Goal: Information Seeking & Learning: Learn about a topic

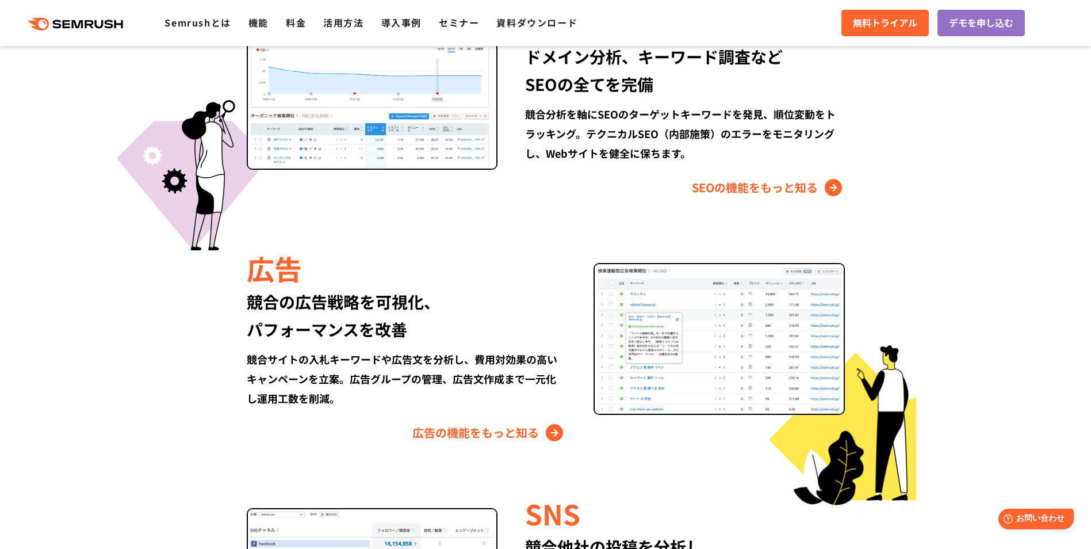
scroll to position [920, 0]
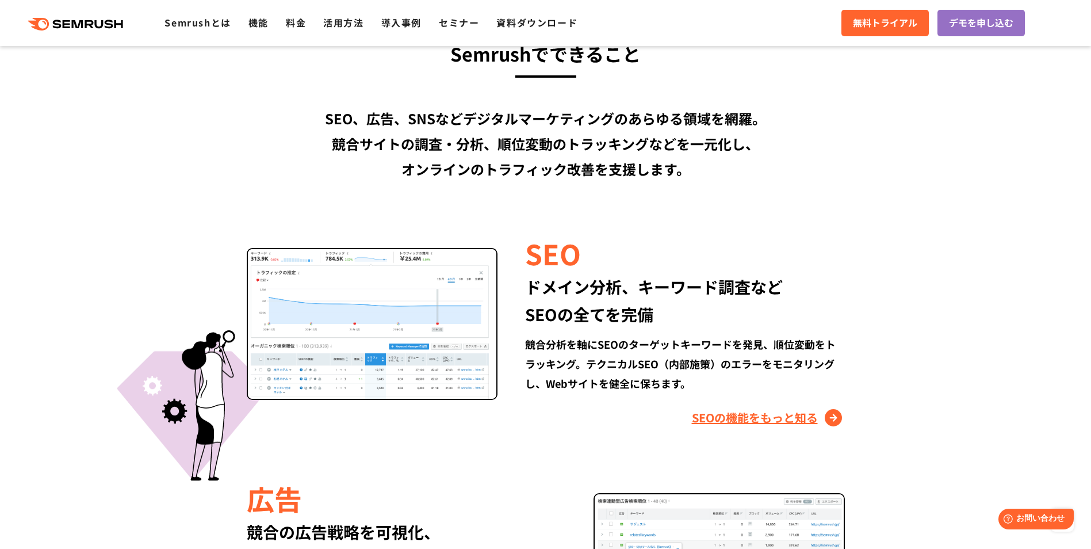
click at [774, 416] on link "SEOの機能をもっと知る" at bounding box center [768, 417] width 153 height 18
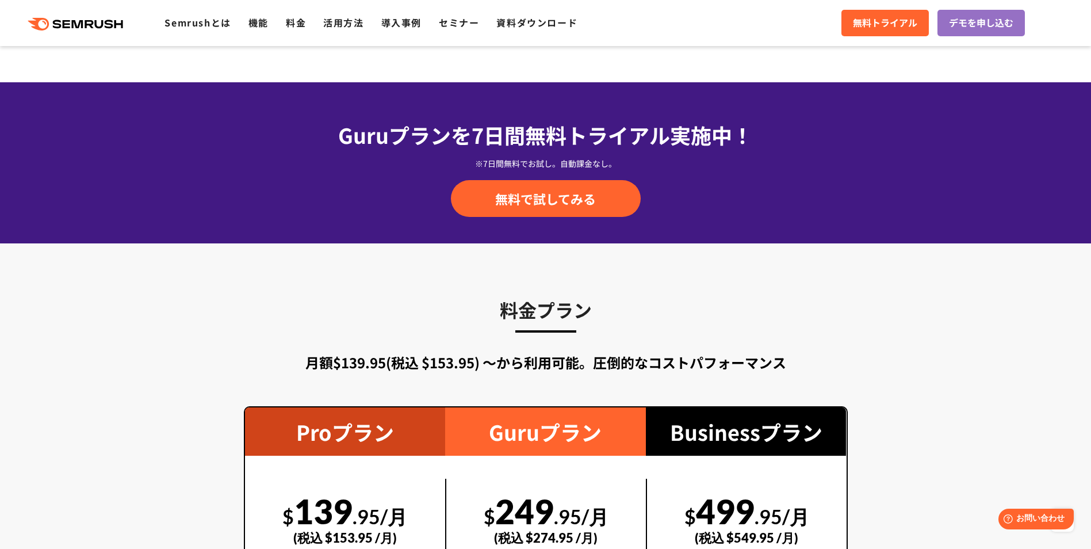
scroll to position [1898, 0]
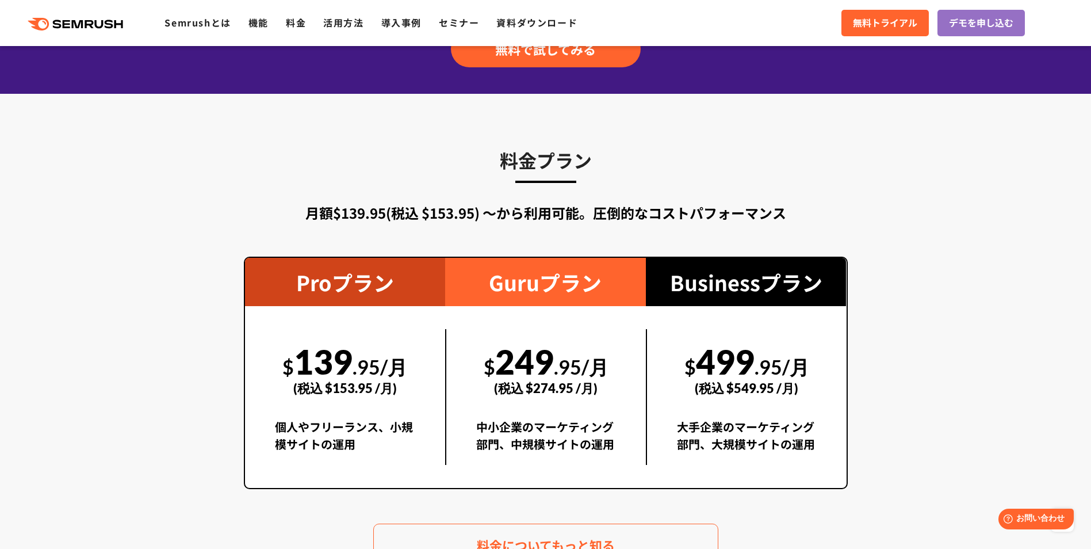
click at [127, 22] on icon ".cls {fill: #FF642D;}" at bounding box center [77, 24] width 130 height 13
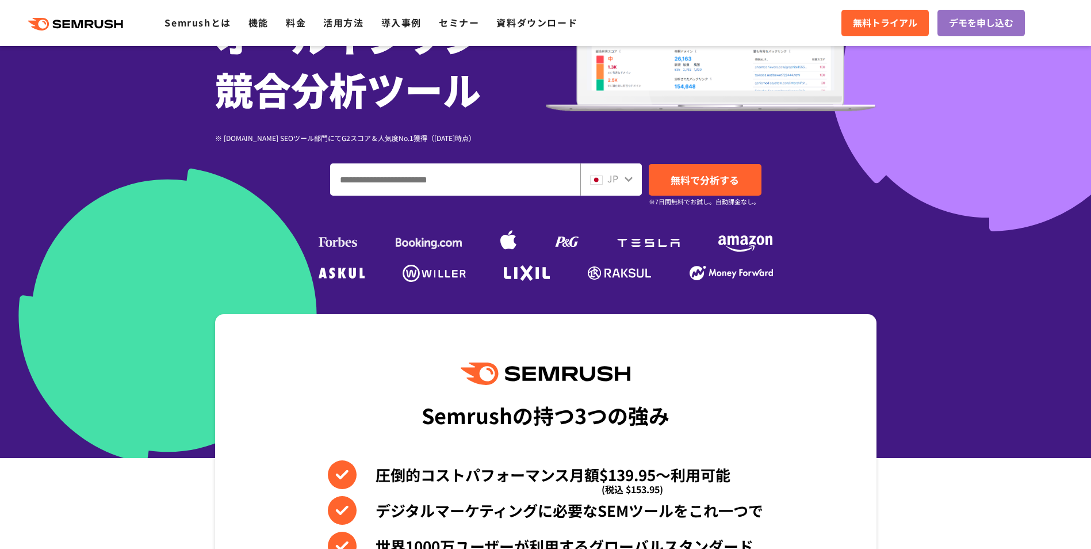
scroll to position [460, 0]
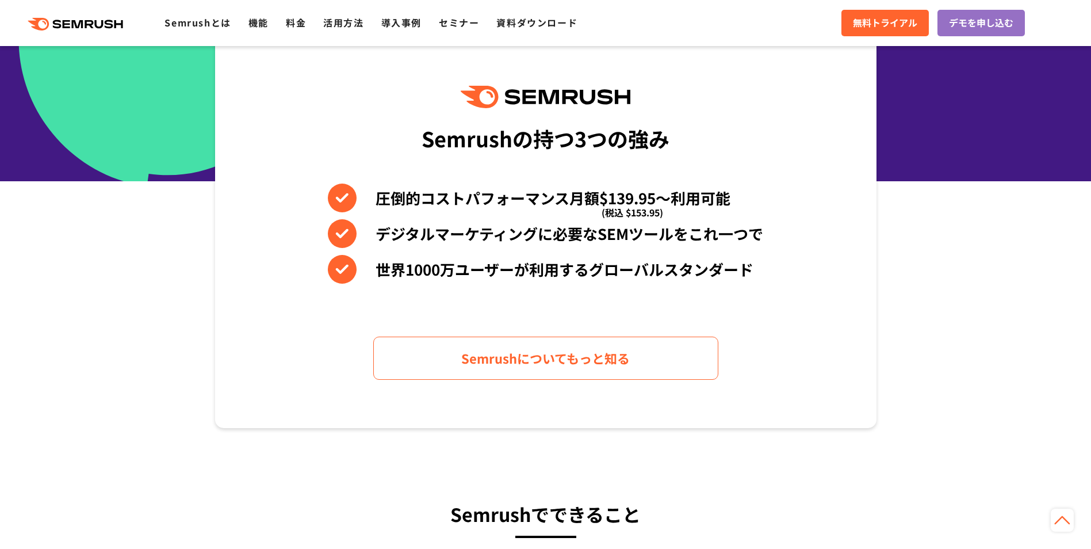
drag, startPoint x: 638, startPoint y: 98, endPoint x: 518, endPoint y: 98, distance: 119.7
click at [518, 98] on div "Semrushの持つ3つの強み 圧倒的コストパフォーマンス月額$139.95〜利用可能 (税込 $153.95) デジタルマーケティングに必要なSEMツールを…" at bounding box center [546, 232] width 662 height 391
drag, startPoint x: 518, startPoint y: 98, endPoint x: 407, endPoint y: 139, distance: 118.3
click at [407, 139] on div "Semrushの持つ3つの強み 圧倒的コストパフォーマンス月額$139.95〜利用可能 (税込 $153.95) デジタルマーケティングに必要なSEMツールを…" at bounding box center [546, 232] width 662 height 391
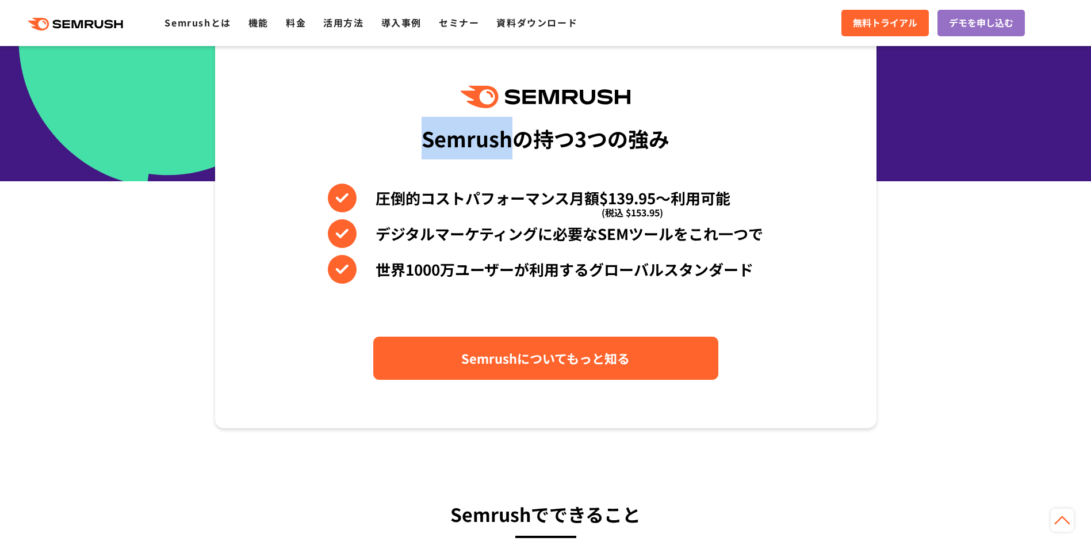
click at [635, 357] on link "Semrushについてもっと知る" at bounding box center [545, 358] width 345 height 43
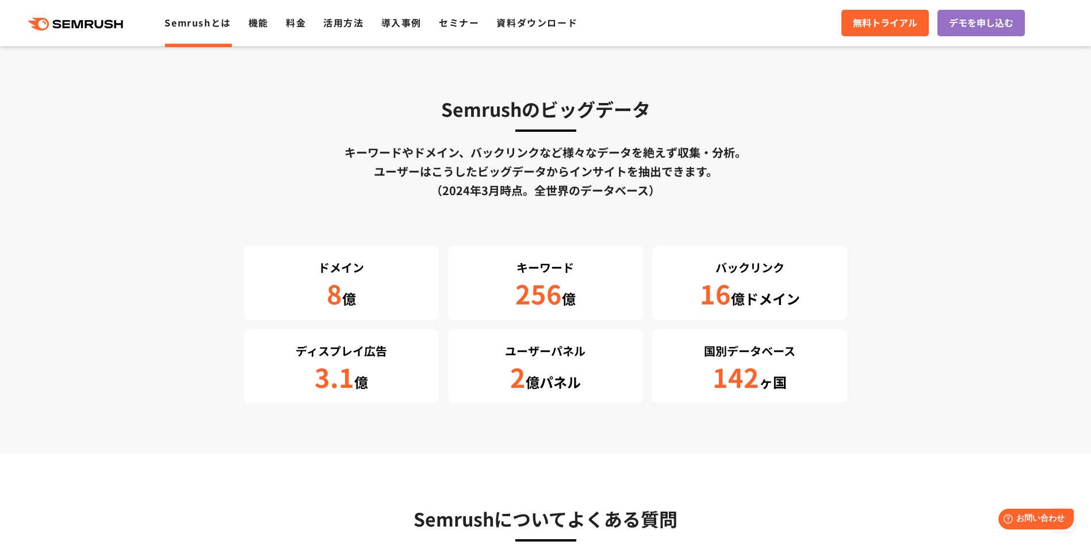
scroll to position [2186, 0]
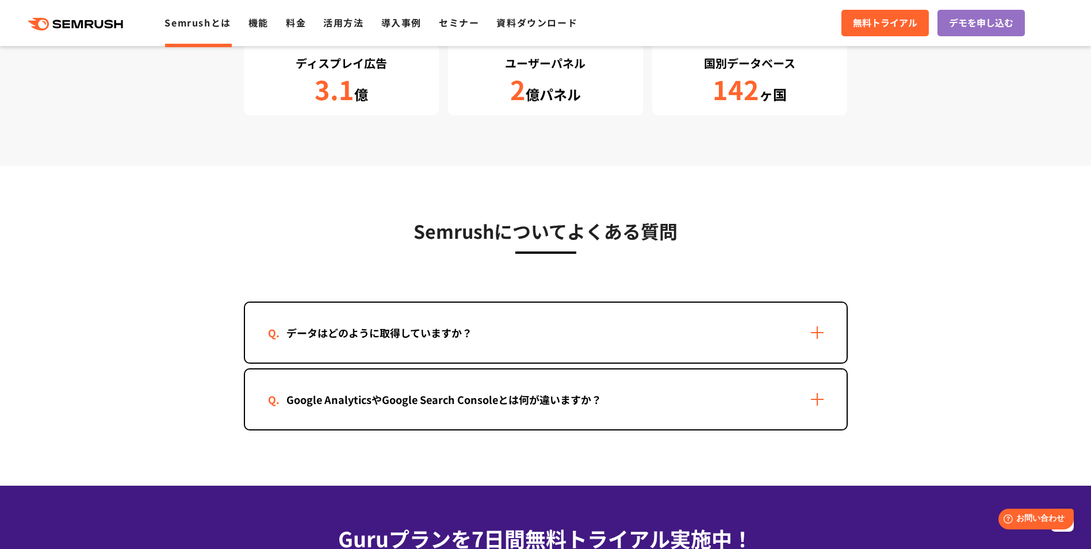
click at [816, 403] on div "Google AnalyticsやGoogle Search Consoleとは何が違いますか？" at bounding box center [546, 399] width 602 height 60
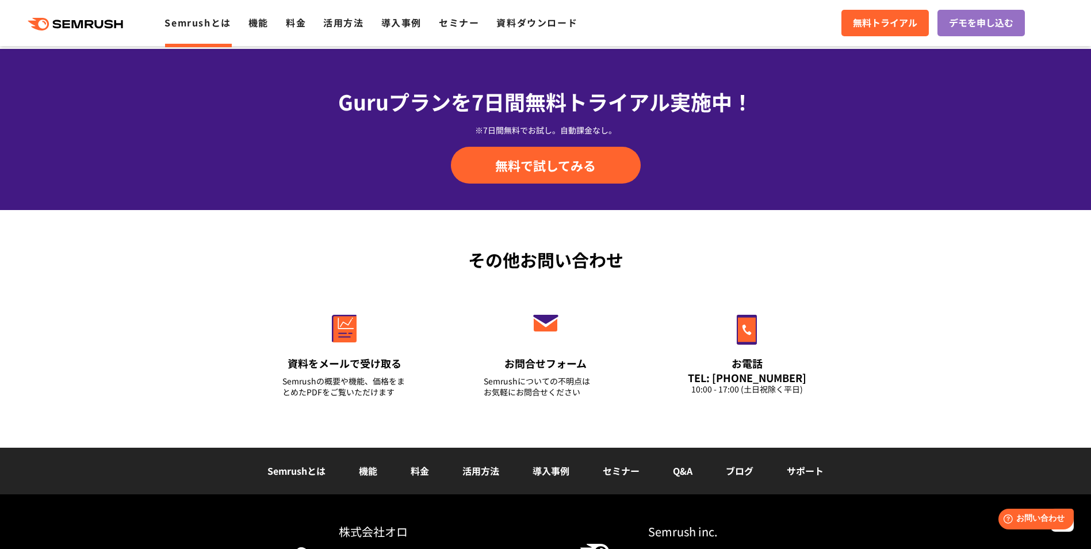
scroll to position [2756, 0]
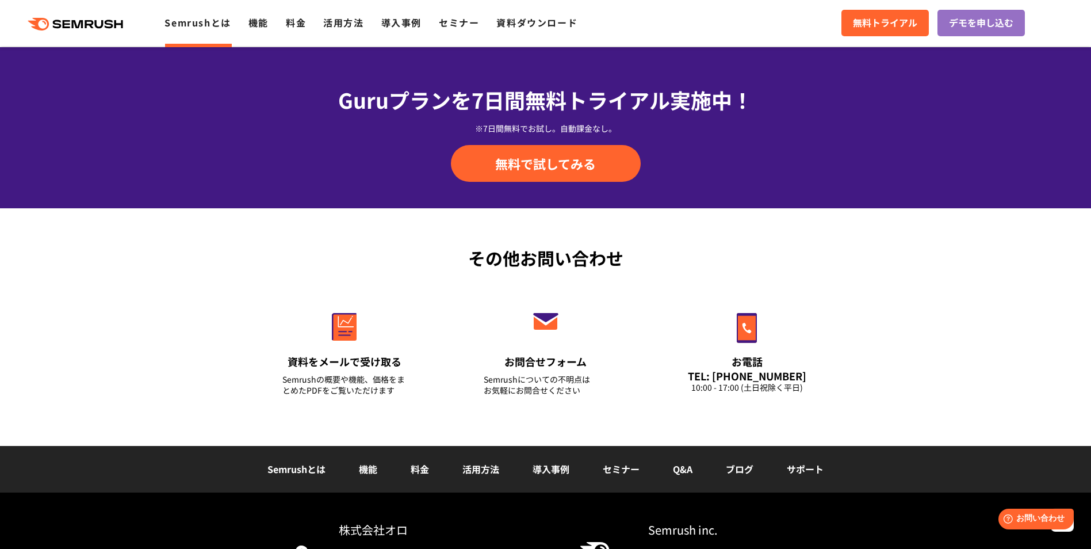
click at [415, 469] on link "料金" at bounding box center [420, 469] width 18 height 14
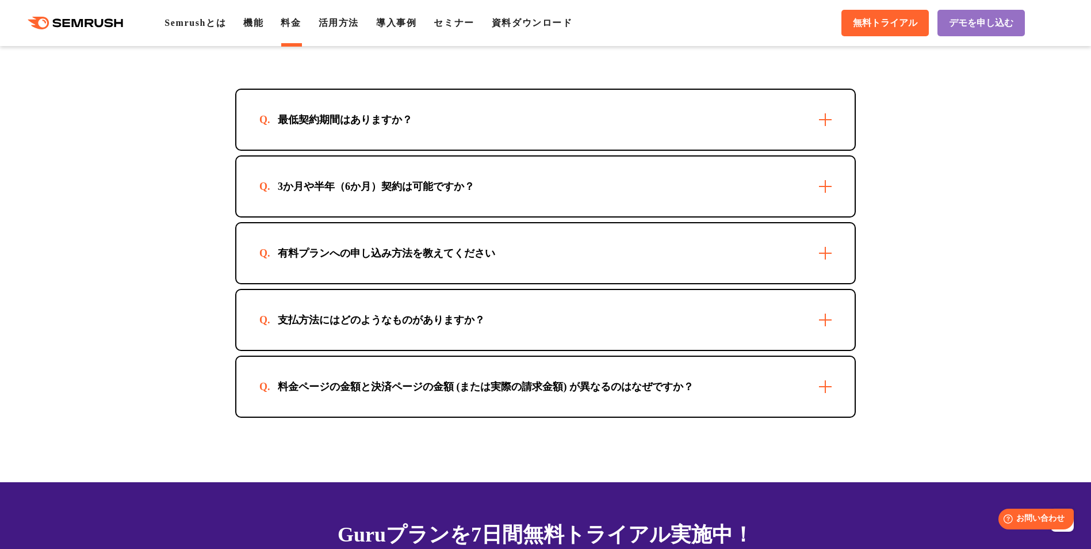
scroll to position [3279, 0]
